Goal: Information Seeking & Learning: Learn about a topic

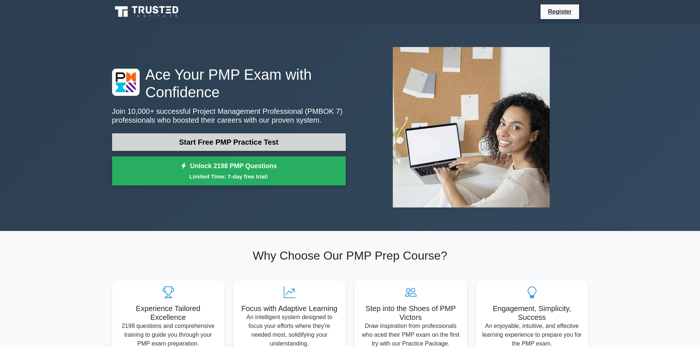
click at [221, 143] on link "Start Free PMP Practice Test" at bounding box center [229, 142] width 234 height 18
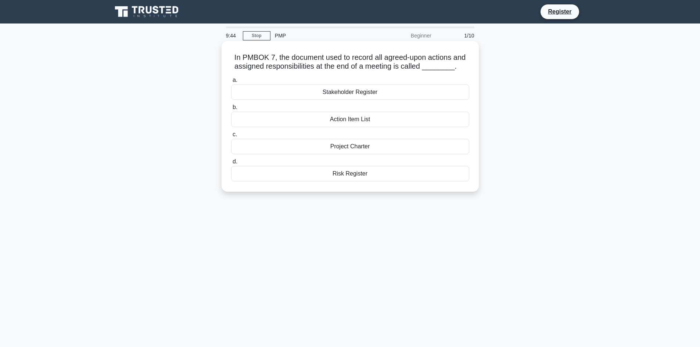
click at [348, 118] on div "Action Item List" at bounding box center [350, 119] width 238 height 15
click at [231, 110] on input "b. Action Item List" at bounding box center [231, 107] width 0 height 5
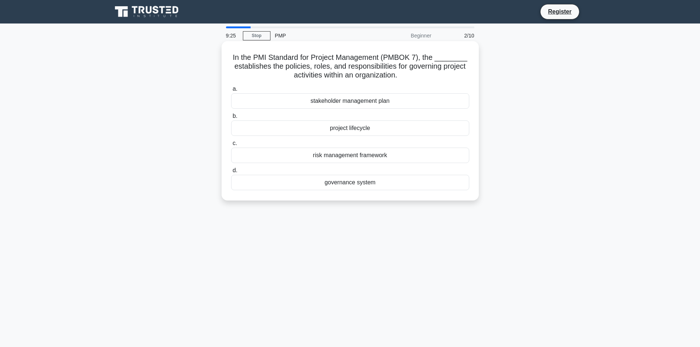
click at [352, 183] on div "governance system" at bounding box center [350, 182] width 238 height 15
click at [231, 173] on input "d. governance system" at bounding box center [231, 170] width 0 height 5
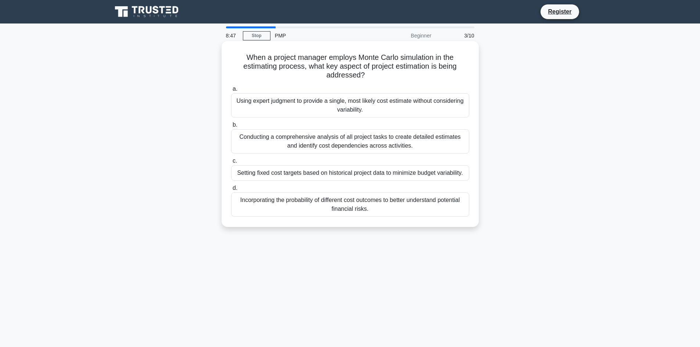
click at [304, 107] on div "Using expert judgment to provide a single, most likely cost estimate without co…" at bounding box center [350, 105] width 238 height 24
click at [231, 92] on input "a. Using expert judgment to provide a single, most likely cost estimate without…" at bounding box center [231, 89] width 0 height 5
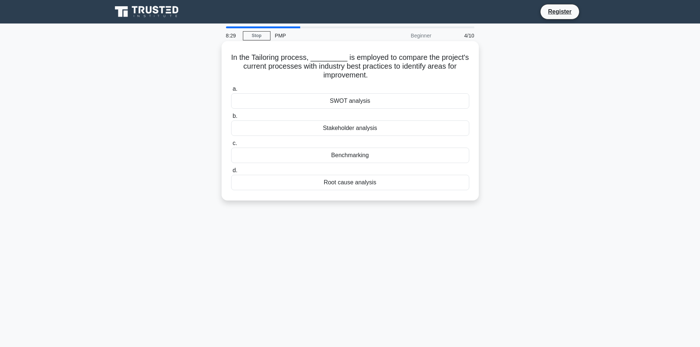
click at [397, 158] on div "Benchmarking" at bounding box center [350, 155] width 238 height 15
click at [231, 146] on input "c. Benchmarking" at bounding box center [231, 143] width 0 height 5
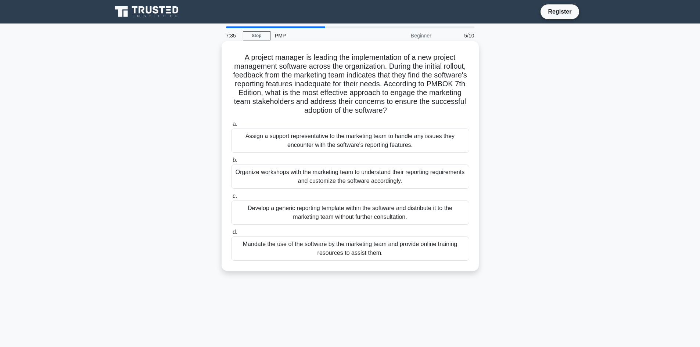
click at [467, 178] on div "Organize workshops with the marketing team to understand their reporting requir…" at bounding box center [350, 177] width 238 height 24
click at [231, 163] on input "b. Organize workshops with the marketing team to understand their reporting req…" at bounding box center [231, 160] width 0 height 5
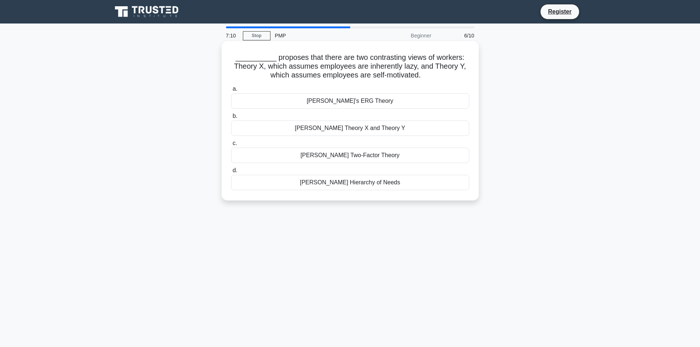
click at [351, 155] on div "[PERSON_NAME] Two-Factor Theory" at bounding box center [350, 155] width 238 height 15
click at [231, 146] on input "c. Herzberg's Two-Factor Theory" at bounding box center [231, 143] width 0 height 5
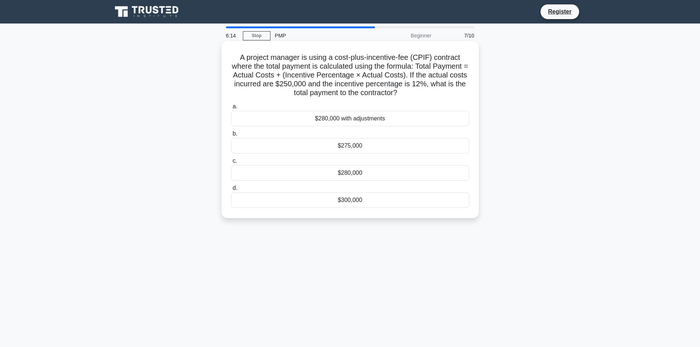
click at [383, 177] on div "$280,000" at bounding box center [350, 172] width 238 height 15
click at [231, 164] on input "c. $280,000" at bounding box center [231, 161] width 0 height 5
click at [356, 66] on h5 "A project manager is planning a series of training workshops. Each workshop has…" at bounding box center [351, 75] width 240 height 45
click at [342, 122] on div "$3,800" at bounding box center [350, 118] width 238 height 15
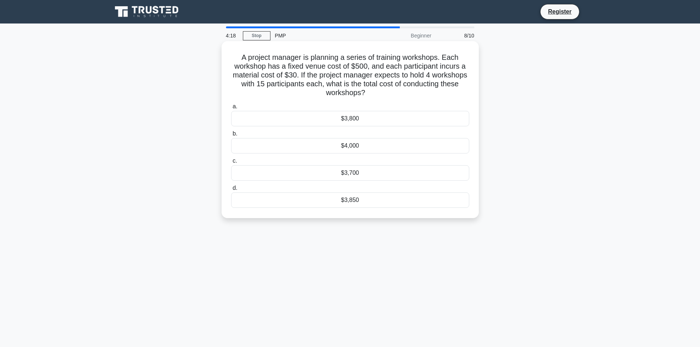
click at [231, 109] on input "a. $3,800" at bounding box center [231, 106] width 0 height 5
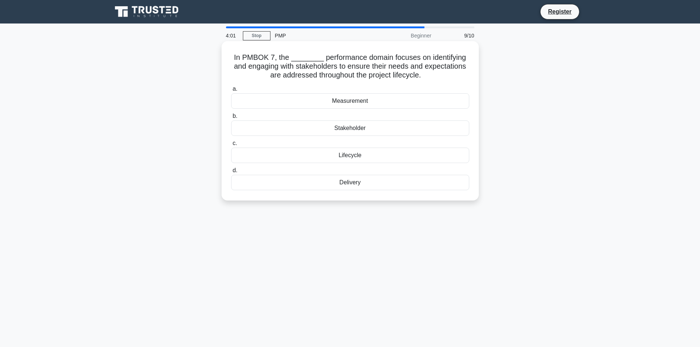
click at [357, 129] on div "Stakeholder" at bounding box center [350, 128] width 238 height 15
click at [231, 119] on input "b. Stakeholder" at bounding box center [231, 116] width 0 height 5
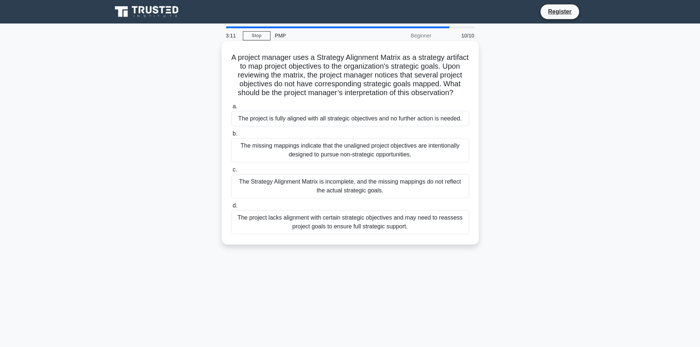
click at [271, 235] on div "The project lacks alignment with certain strategic objectives and may need to r…" at bounding box center [350, 222] width 238 height 24
click at [231, 208] on input "d. The project lacks alignment with certain strategic objectives and may need t…" at bounding box center [231, 206] width 0 height 5
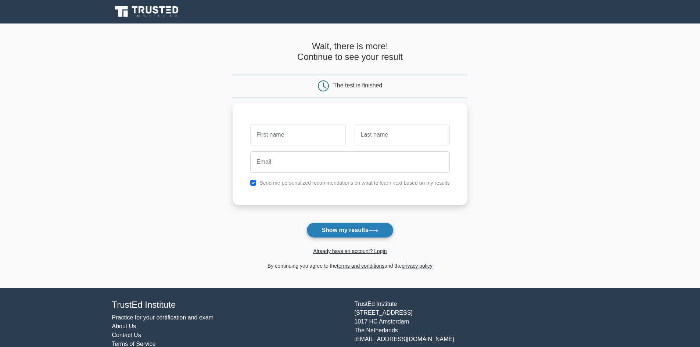
click at [343, 230] on button "Show my results" at bounding box center [350, 230] width 87 height 15
type input "[PERSON_NAME]"
type input "Stevens"
type input "xqzqtz@gmail.com"
click at [250, 180] on input "checkbox" at bounding box center [253, 183] width 6 height 6
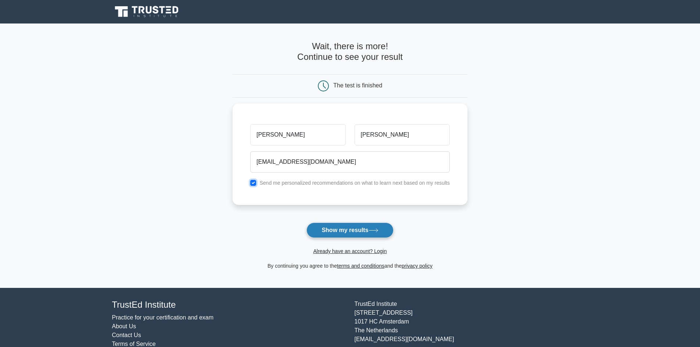
checkbox input "false"
click at [307, 223] on button "Show my results" at bounding box center [350, 230] width 87 height 15
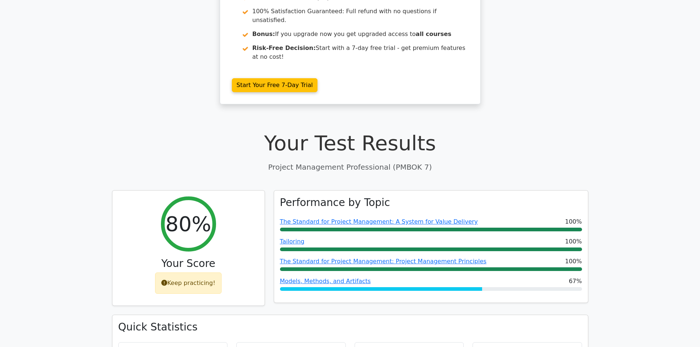
scroll to position [147, 0]
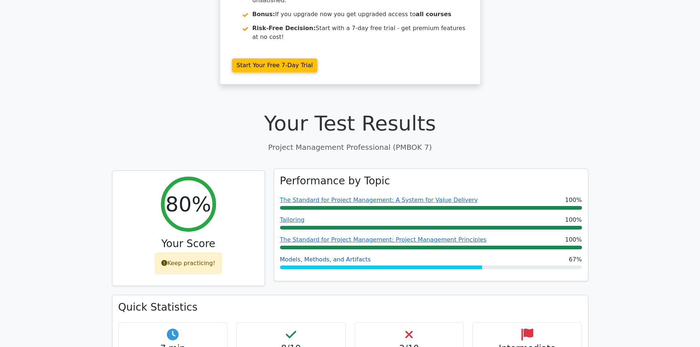
click at [321, 256] on link "Models, Methods, and Artifacts" at bounding box center [325, 259] width 91 height 7
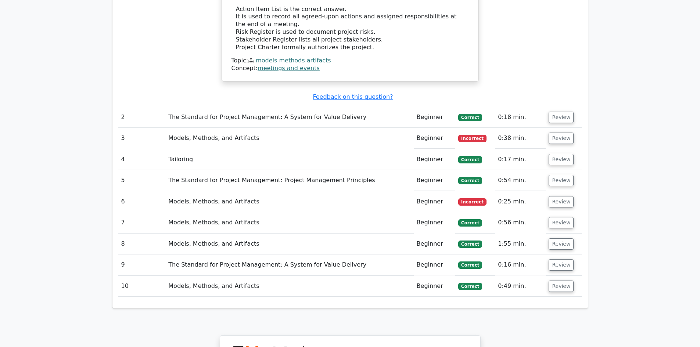
scroll to position [772, 0]
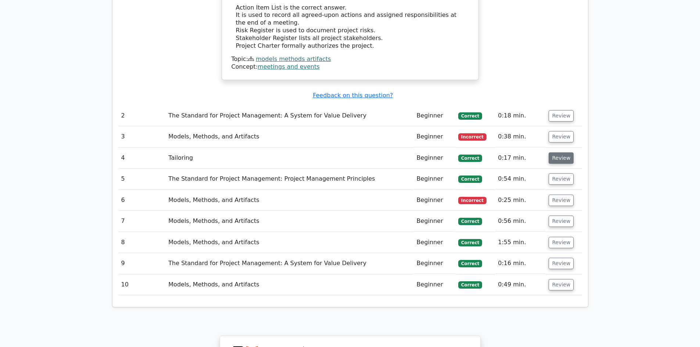
click at [566, 153] on button "Review" at bounding box center [561, 158] width 25 height 11
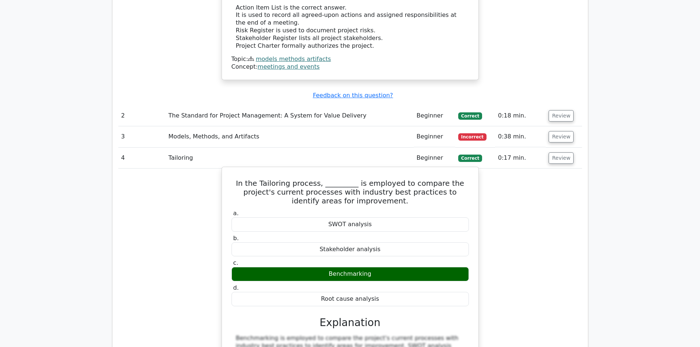
click at [330, 267] on div "Benchmarking" at bounding box center [350, 274] width 237 height 14
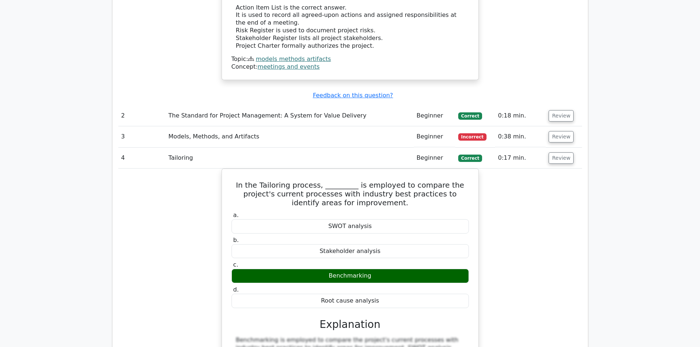
click at [555, 198] on div "In the Tailoring process, _________ is employed to compare the project's curren…" at bounding box center [350, 313] width 464 height 289
click at [558, 131] on button "Review" at bounding box center [561, 136] width 25 height 11
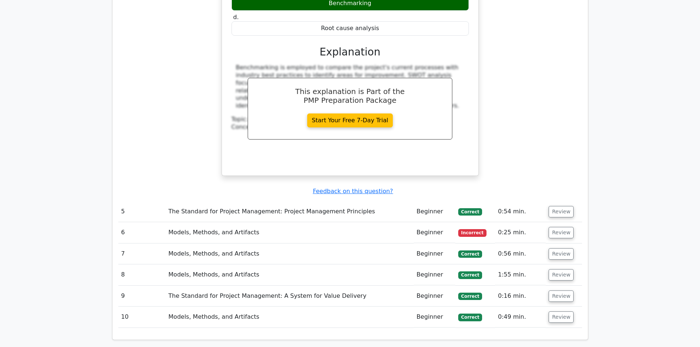
scroll to position [1397, 0]
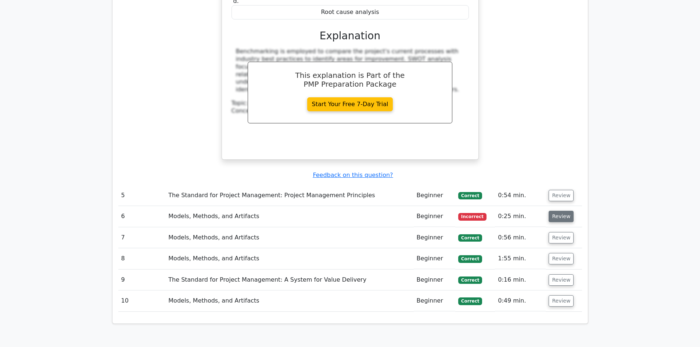
click at [565, 211] on button "Review" at bounding box center [561, 216] width 25 height 11
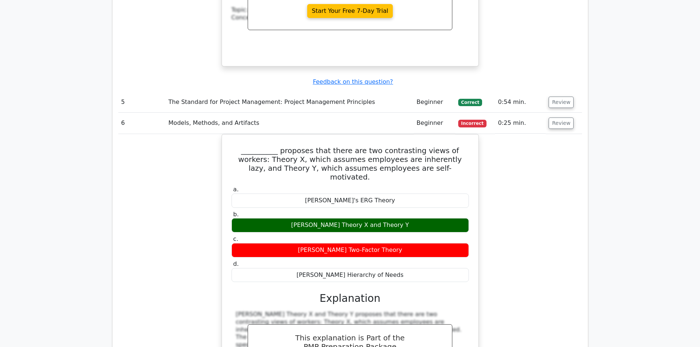
scroll to position [1507, 0]
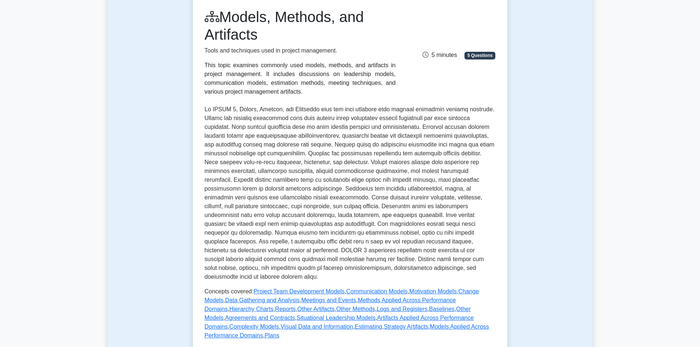
scroll to position [37, 0]
